Goal: Task Accomplishment & Management: Manage account settings

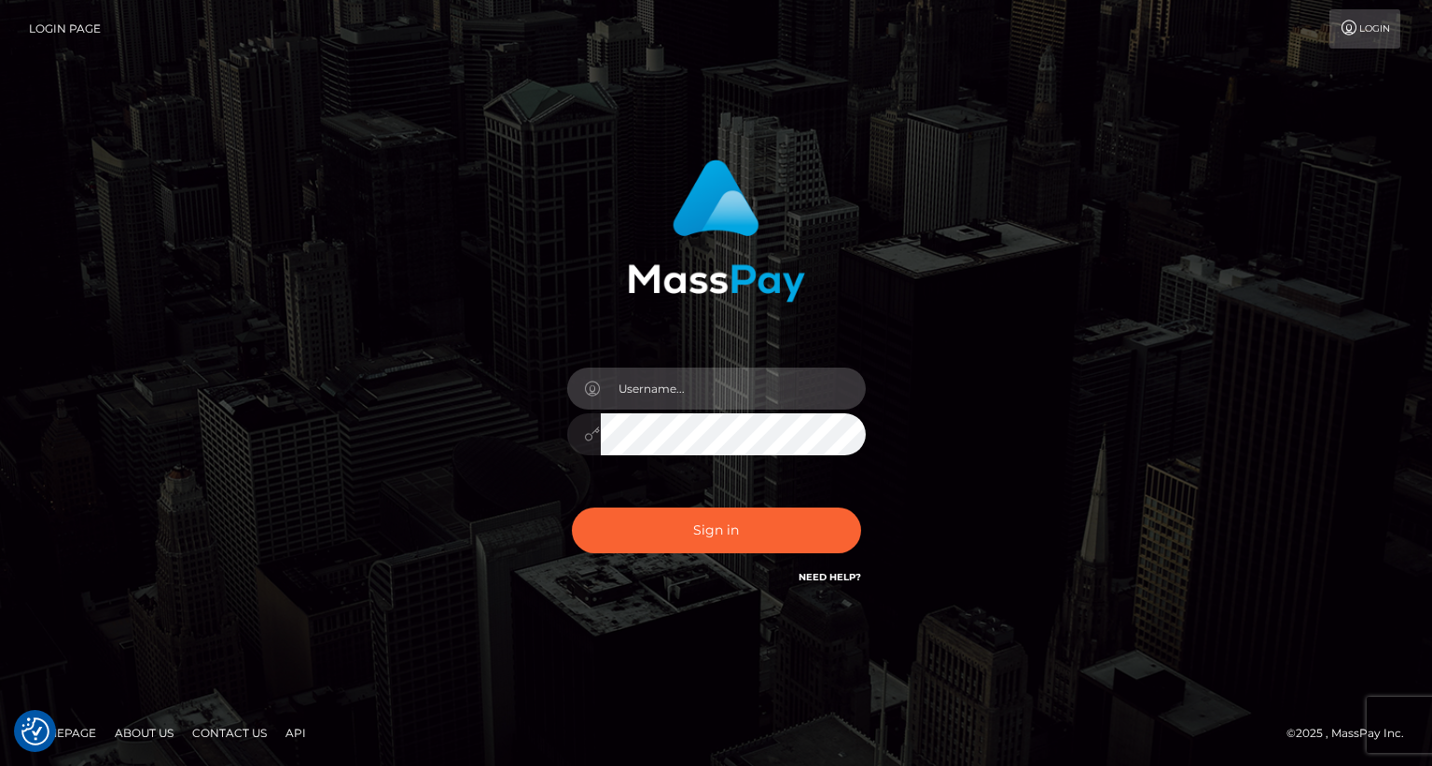
click at [675, 399] on input "text" at bounding box center [733, 389] width 265 height 42
click at [741, 396] on input "text" at bounding box center [733, 389] width 265 height 42
type input "tatyanafansly1"
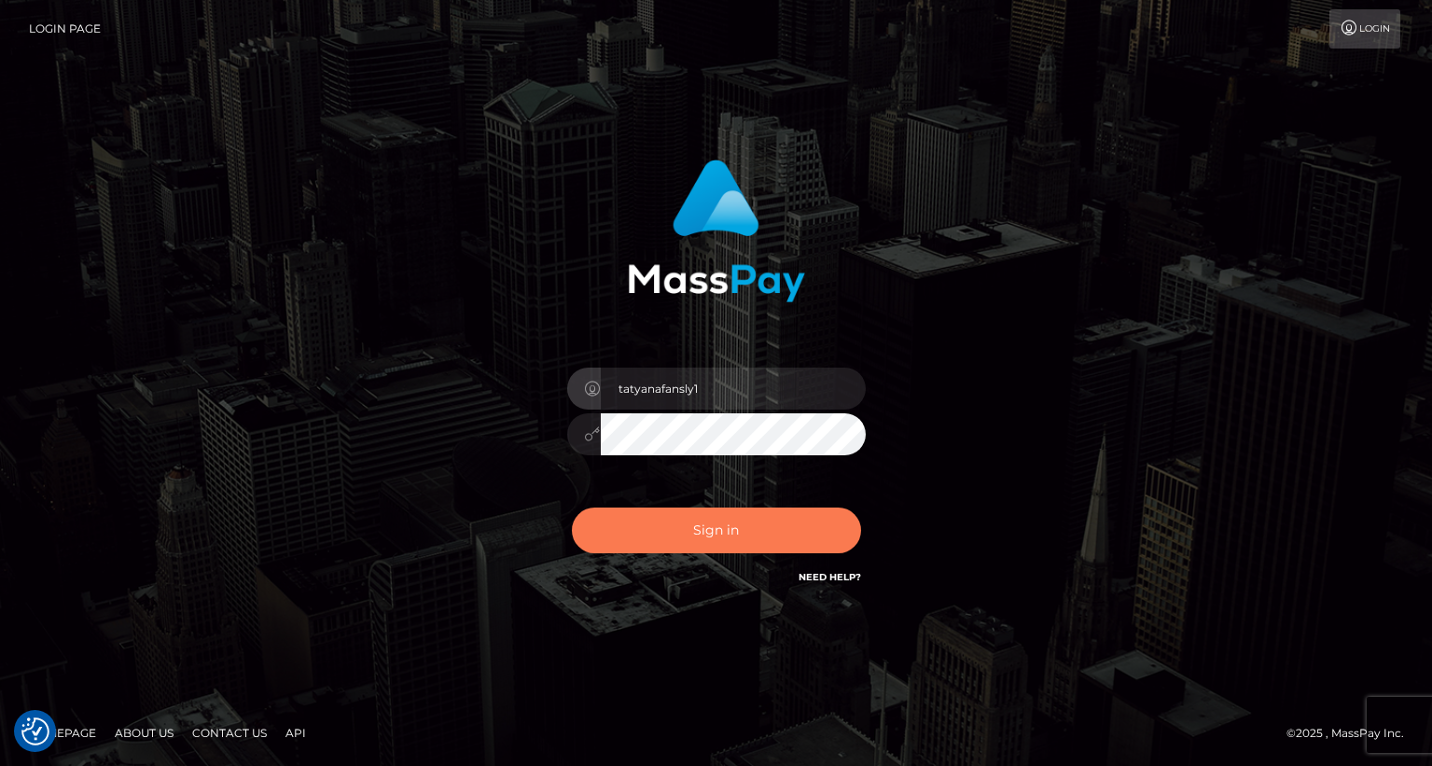
click at [730, 549] on button "Sign in" at bounding box center [716, 531] width 289 height 46
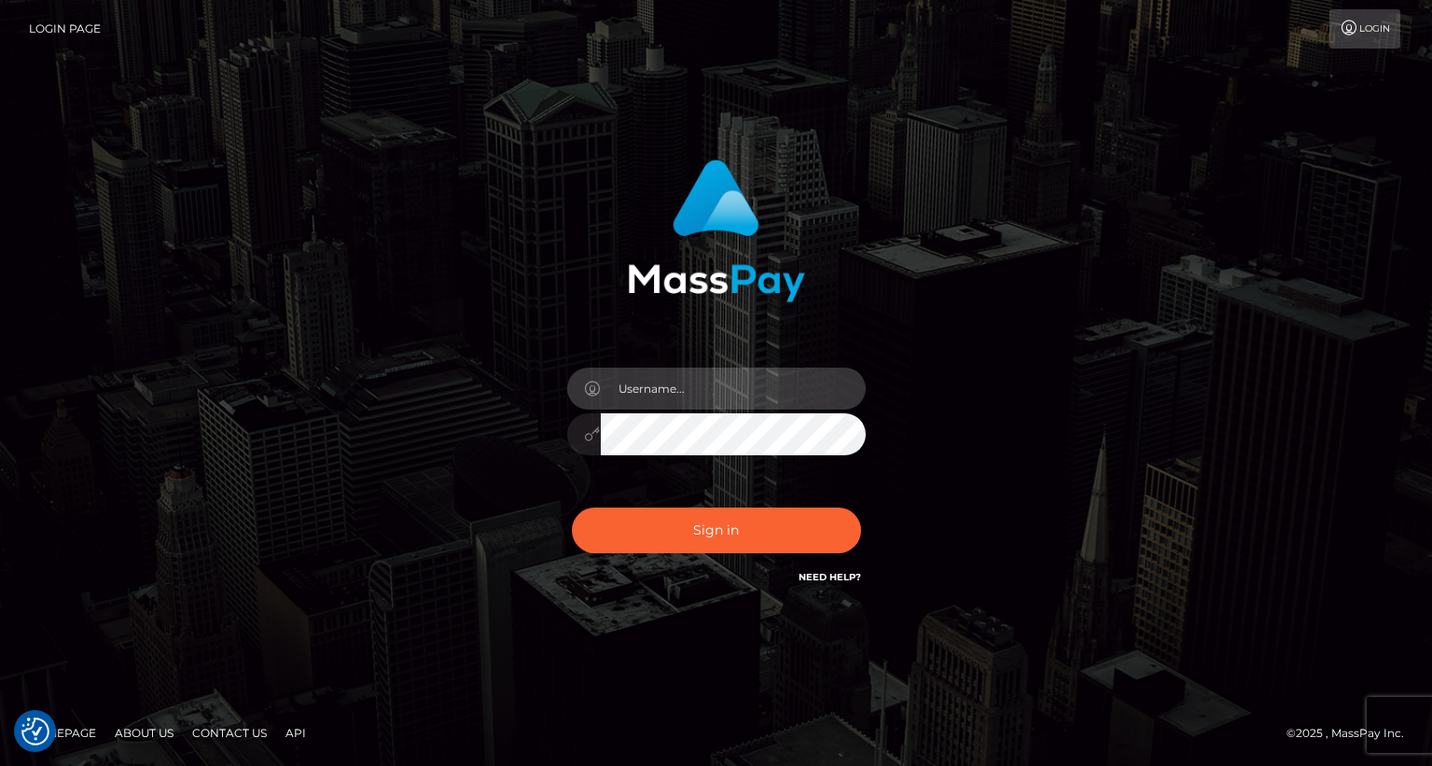
click at [769, 387] on input "text" at bounding box center [733, 389] width 265 height 42
type input "tatyanafansly1"
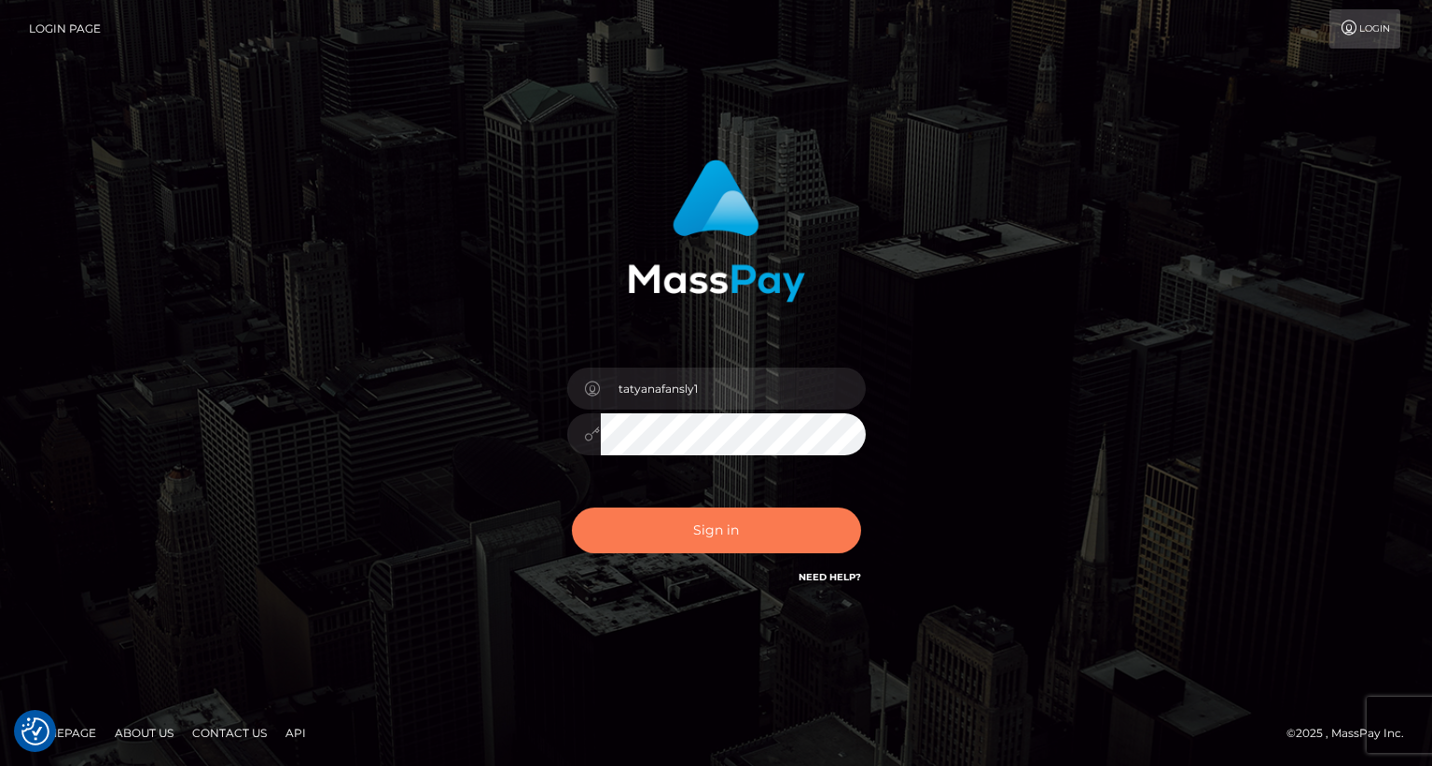
click at [747, 528] on button "Sign in" at bounding box center [716, 531] width 289 height 46
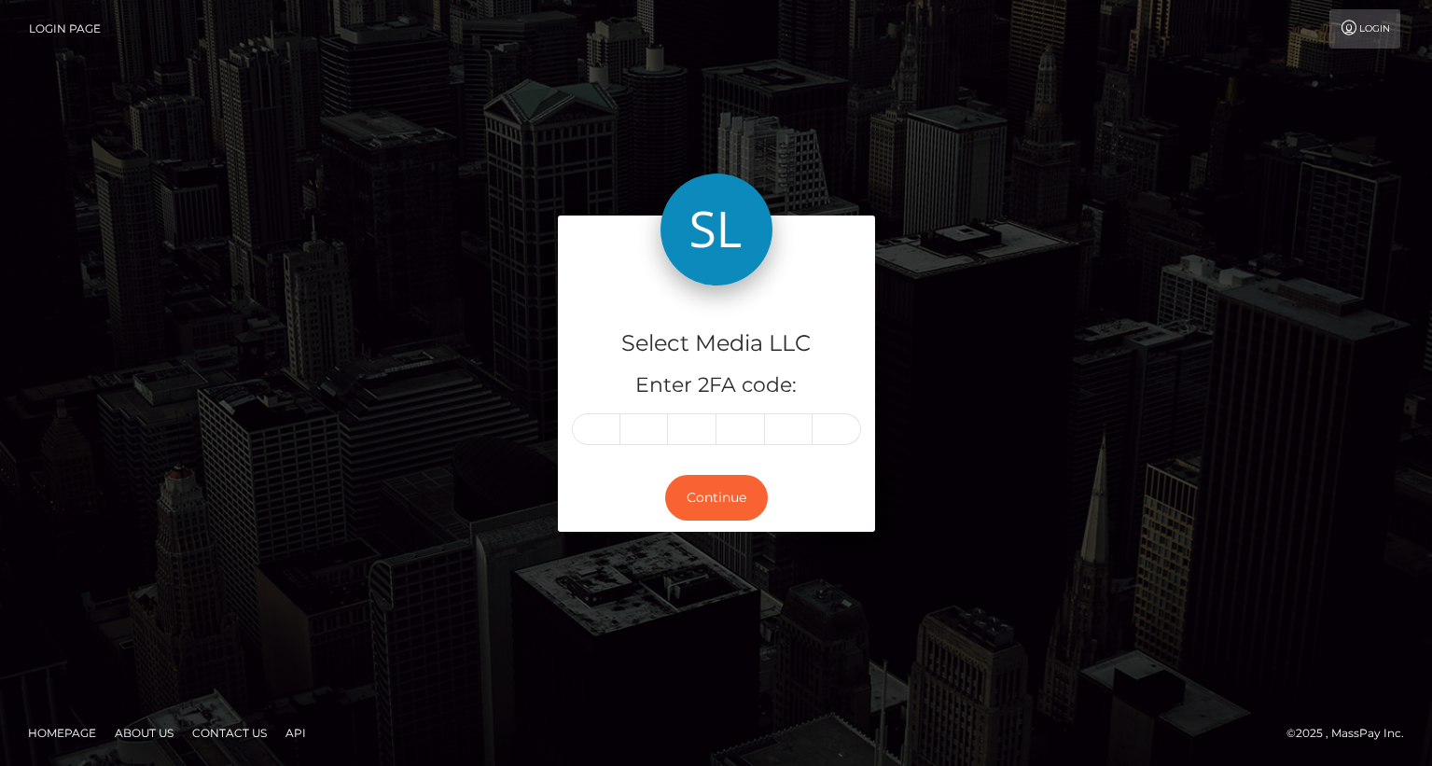
click at [615, 429] on input "text" at bounding box center [596, 429] width 49 height 32
type input "2"
type input "5"
type input "1"
type input "5"
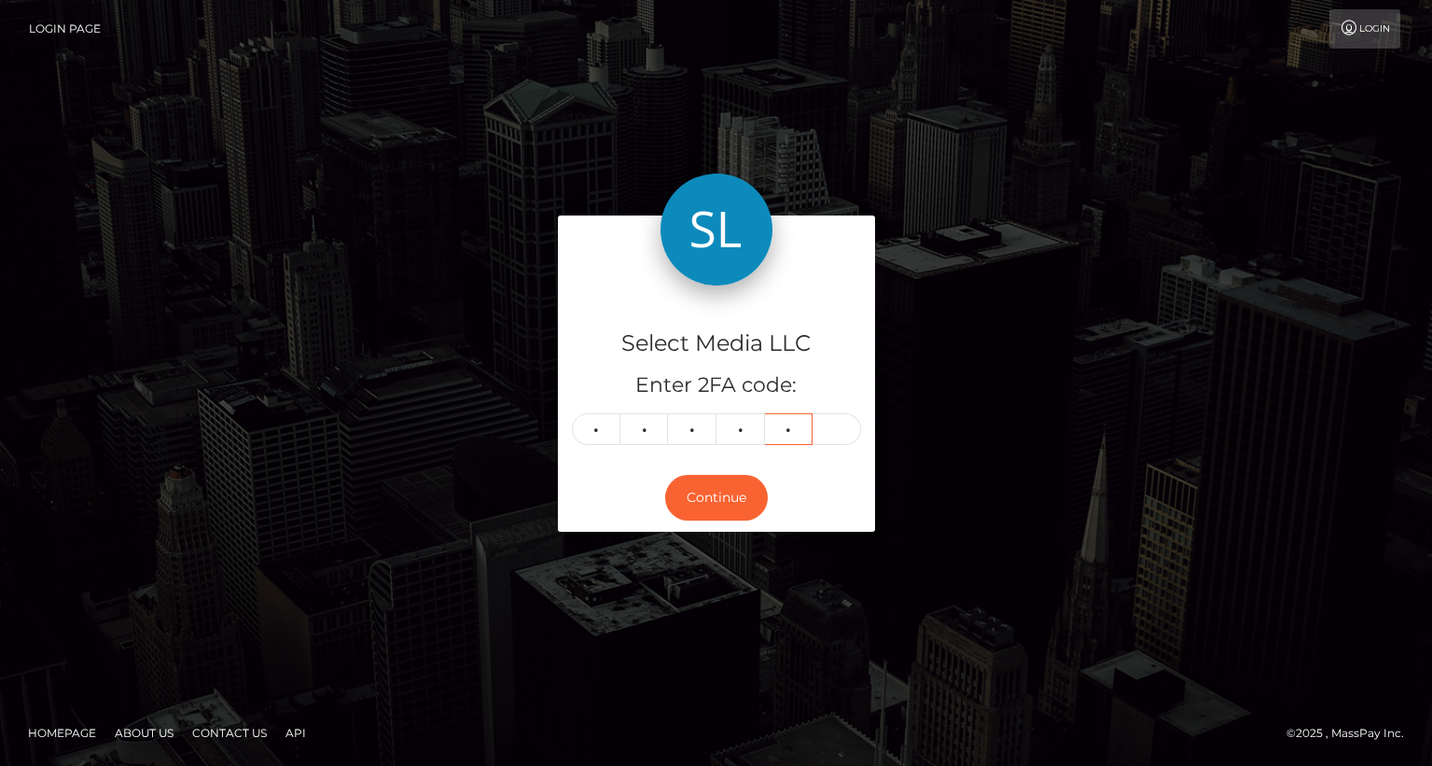
type input "8"
type input "0"
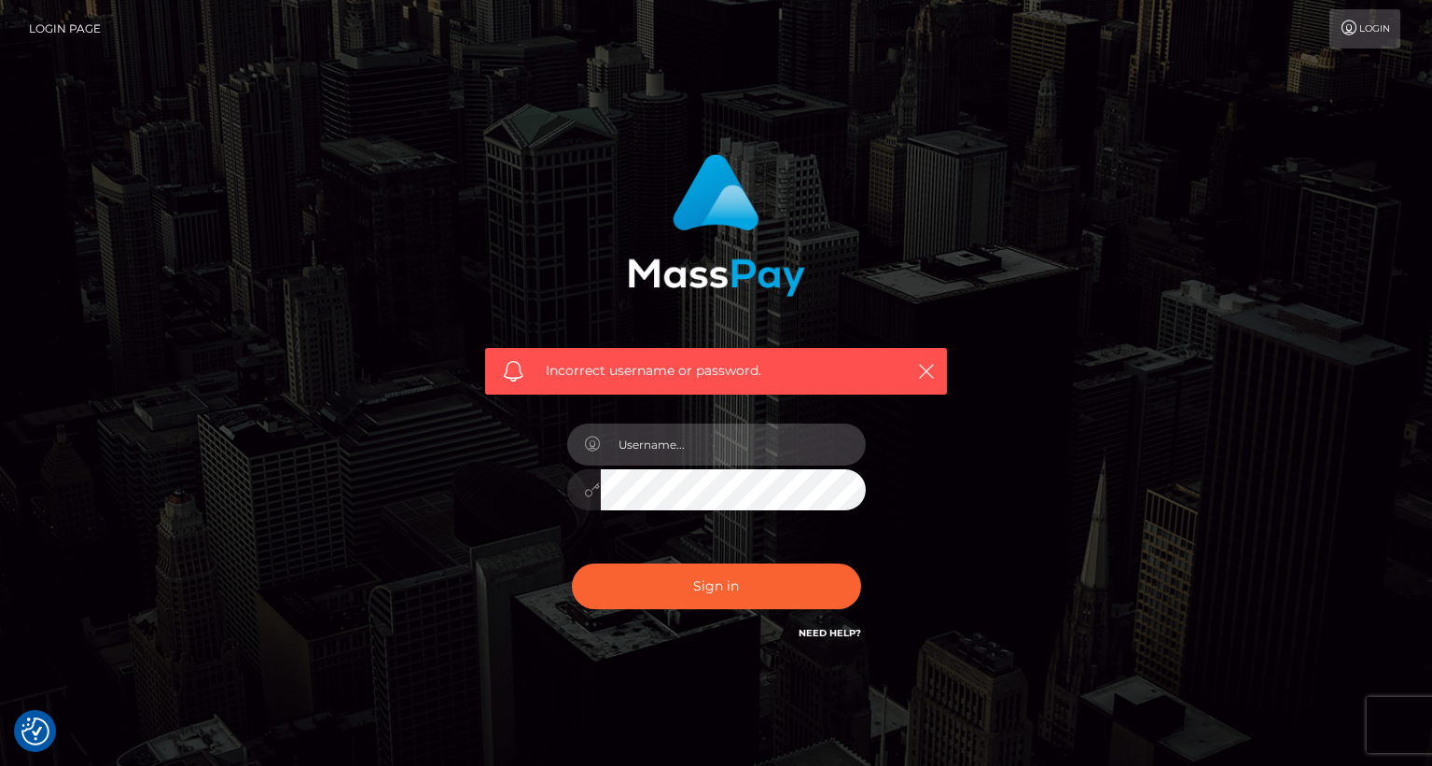
click at [656, 456] on input "text" at bounding box center [733, 445] width 265 height 42
type input "tatyanafansly1"
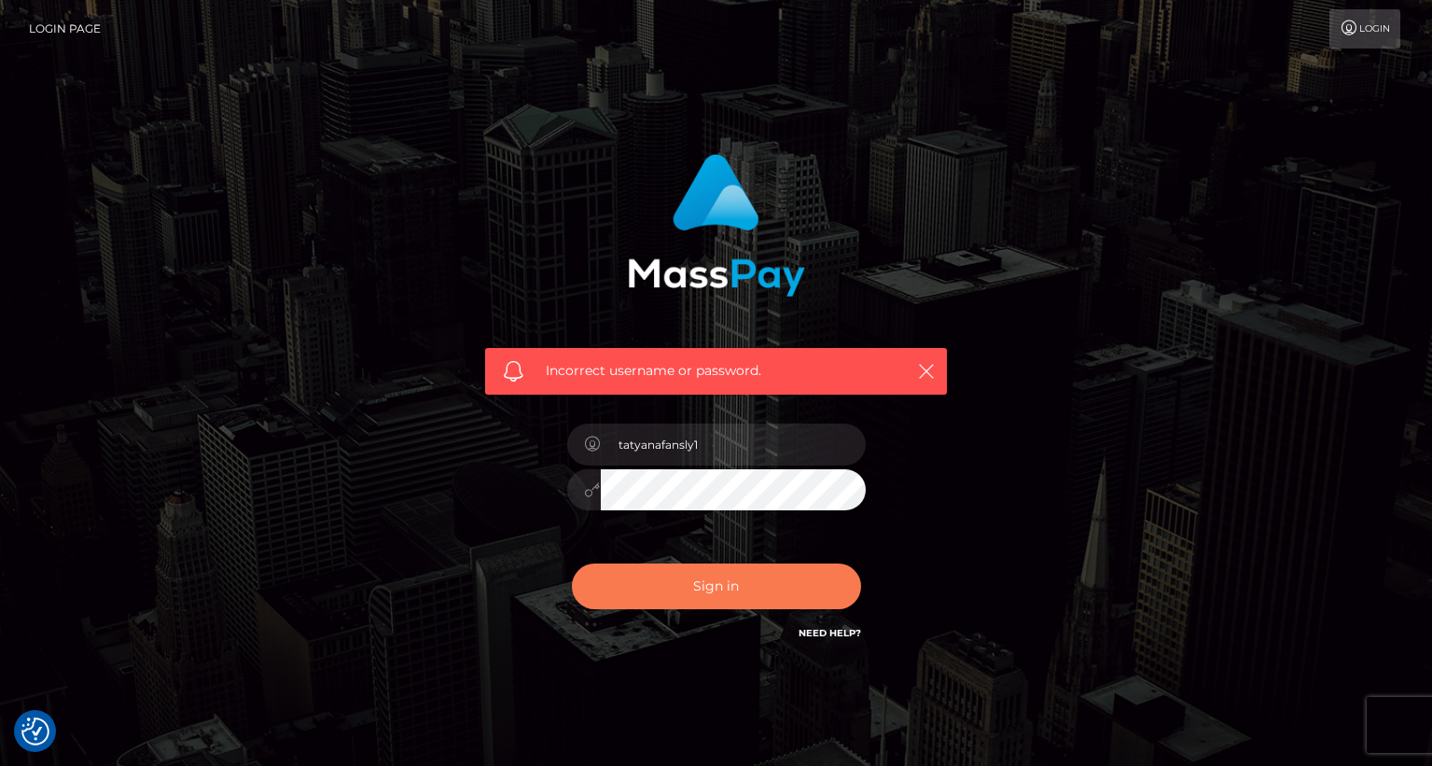
click at [716, 585] on button "Sign in" at bounding box center [716, 587] width 289 height 46
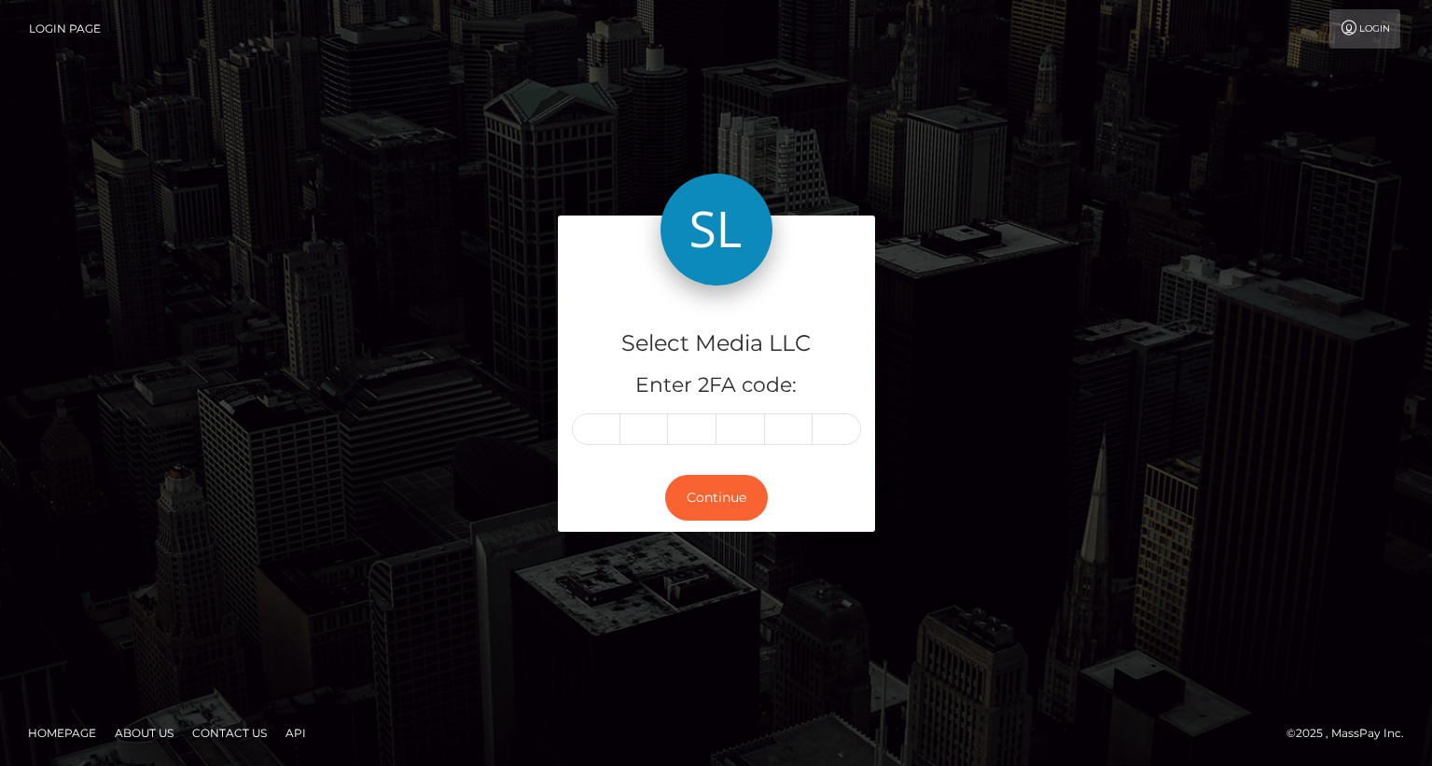
click at [612, 429] on input "text" at bounding box center [596, 429] width 49 height 32
type input "5"
type input "8"
type input "0"
type input "3"
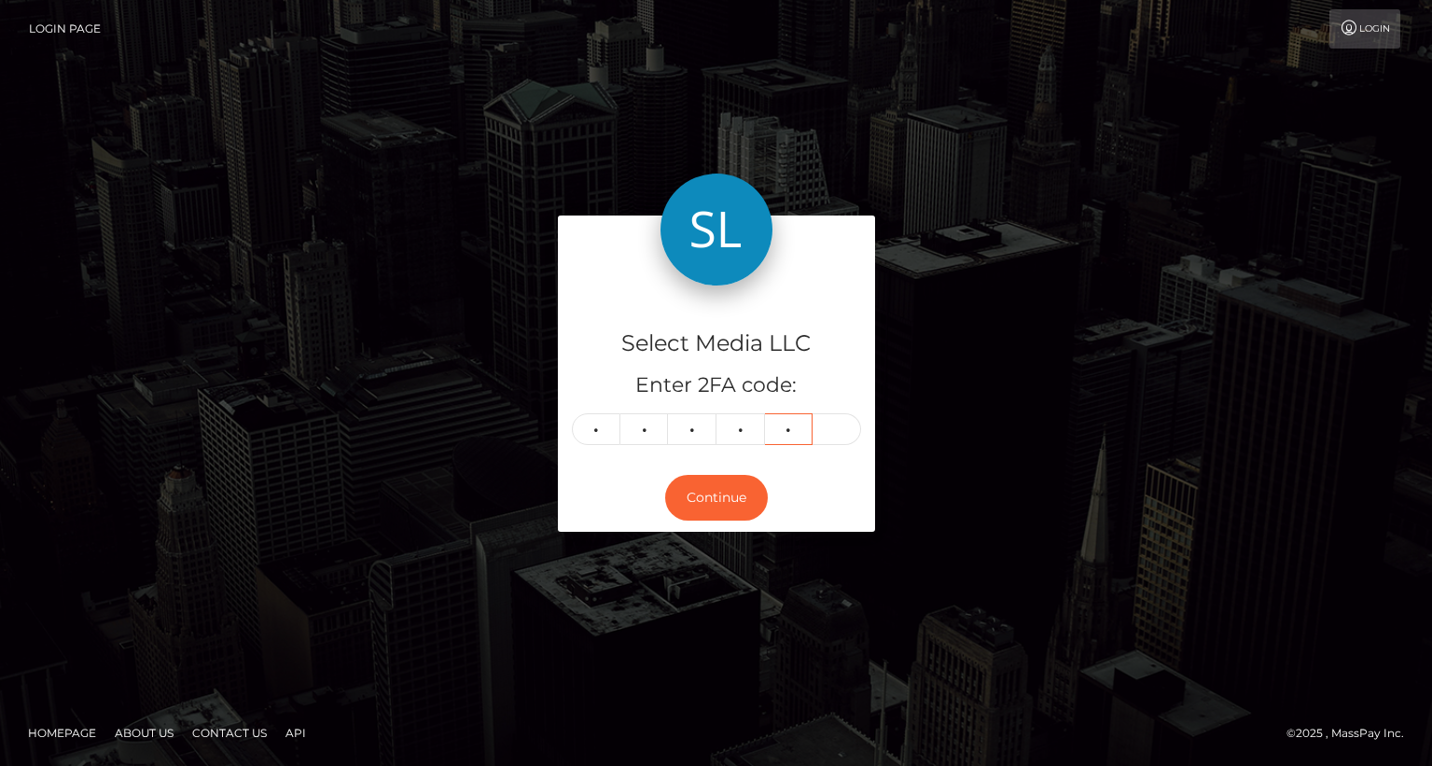
type input "3"
type input "6"
click at [692, 519] on button "Continue" at bounding box center [716, 498] width 103 height 46
click at [694, 512] on button "Continue" at bounding box center [716, 498] width 103 height 46
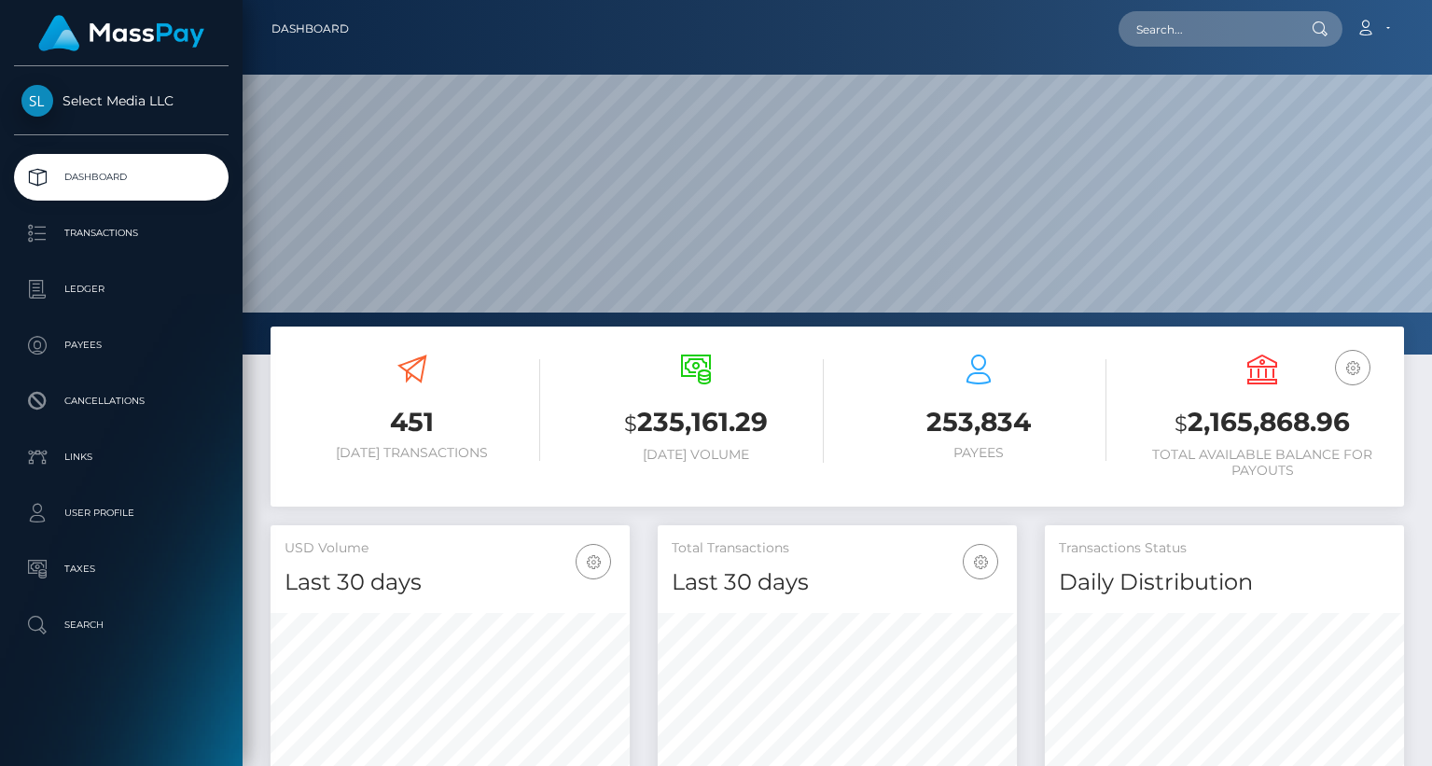
click at [1217, 421] on h3 "$ 2,165,868.96" at bounding box center [1263, 423] width 256 height 38
copy h3 "2,165,868.96"
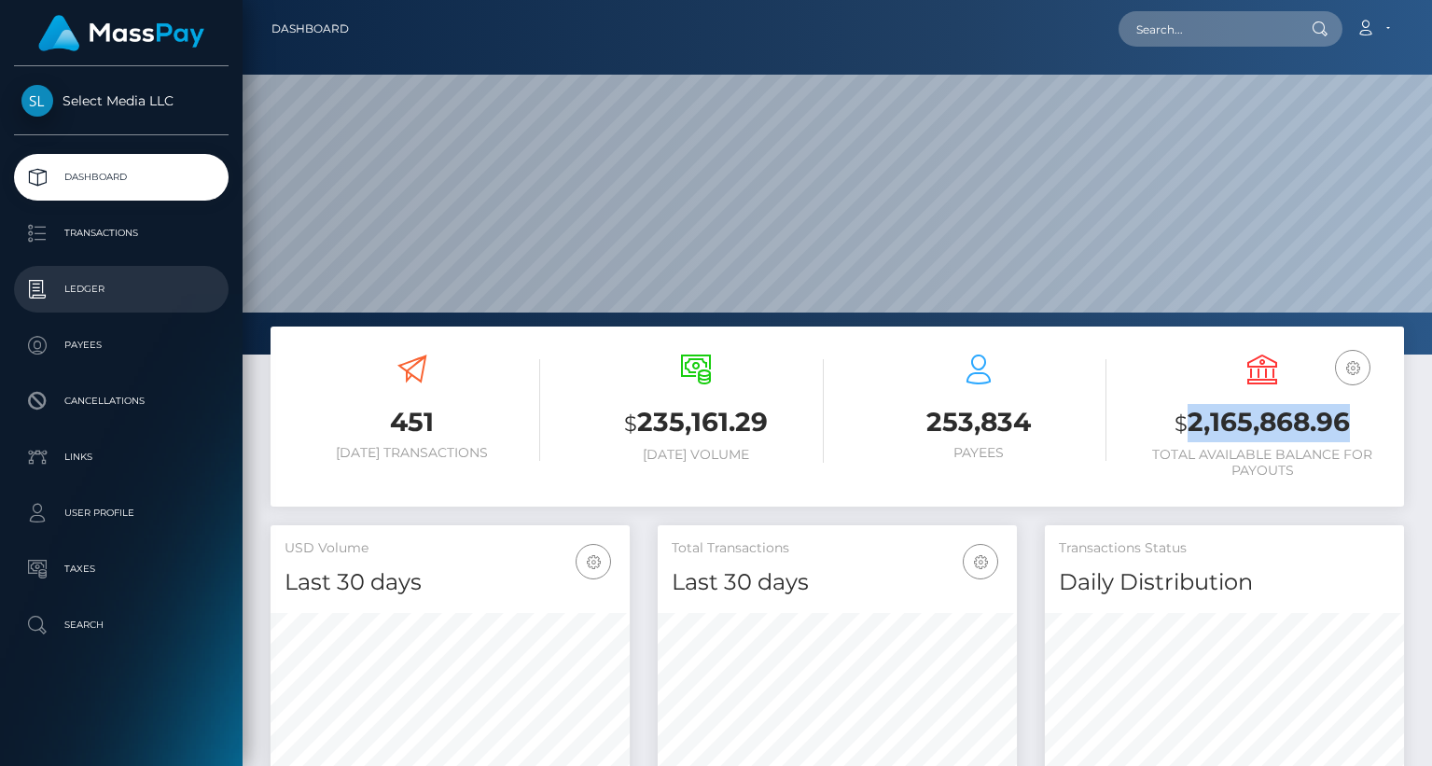
click at [99, 284] on p "Ledger" at bounding box center [121, 289] width 200 height 28
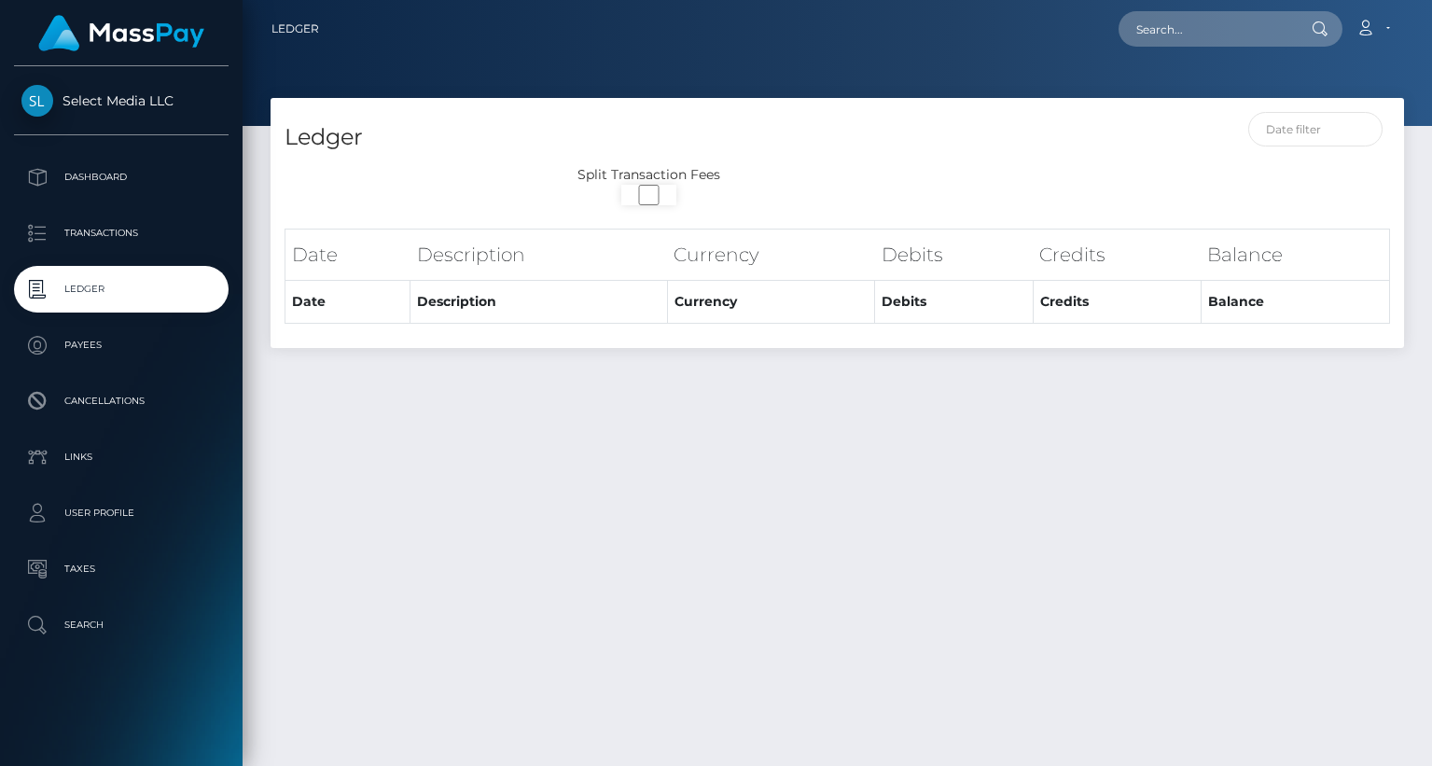
select select
